Goal: Information Seeking & Learning: Learn about a topic

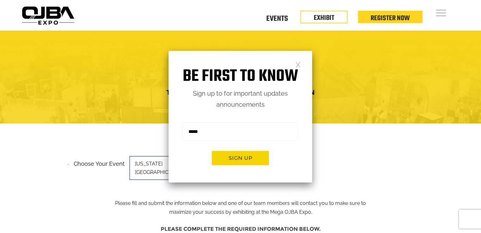
click at [301, 64] on div "Be first to know Sign up to for important updates announcements Sign me up for …" at bounding box center [239, 117] width 143 height 132
click at [298, 64] on link at bounding box center [297, 64] width 5 height 5
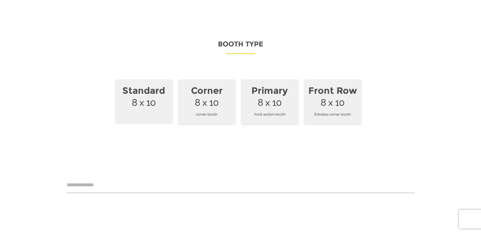
scroll to position [422, 0]
click at [138, 91] on span "Standard 8 x 10" at bounding box center [144, 102] width 58 height 45
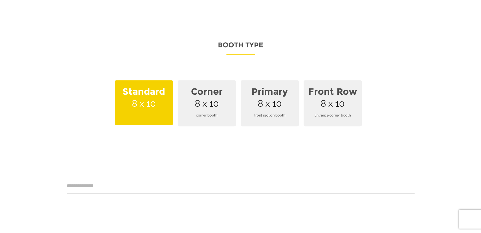
click at [299, 22] on div "Please complete the required information below. * Company Name * Your Name * Ph…" at bounding box center [241, 26] width 348 height 463
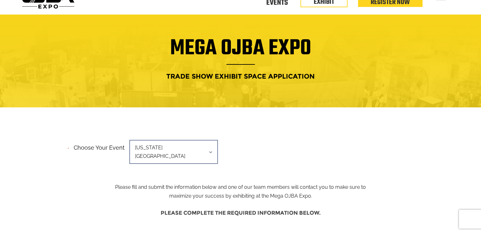
scroll to position [0, 0]
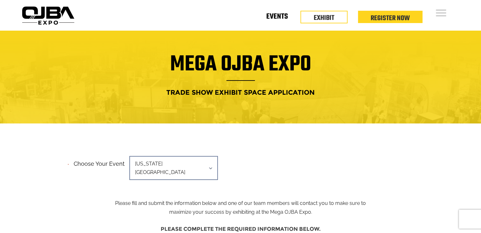
click at [271, 19] on link "Events" at bounding box center [276, 18] width 21 height 2
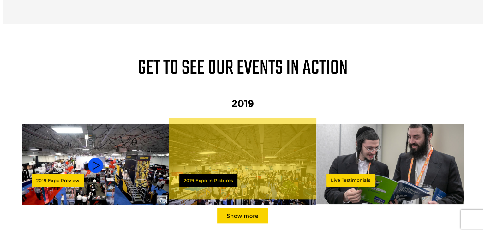
scroll to position [549, 0]
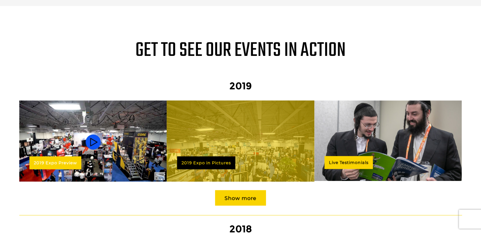
click at [93, 128] on img at bounding box center [93, 142] width 148 height 83
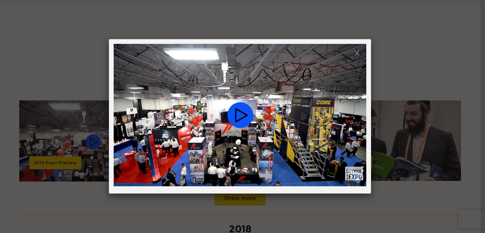
click at [358, 52] on link at bounding box center [357, 52] width 5 height 5
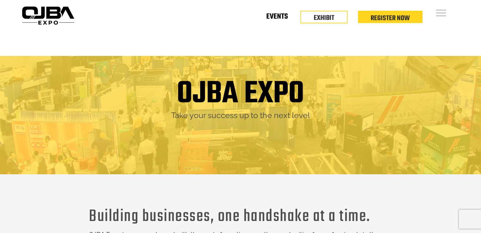
click at [281, 17] on link "Events" at bounding box center [276, 18] width 21 height 2
